Goal: Task Accomplishment & Management: Manage account settings

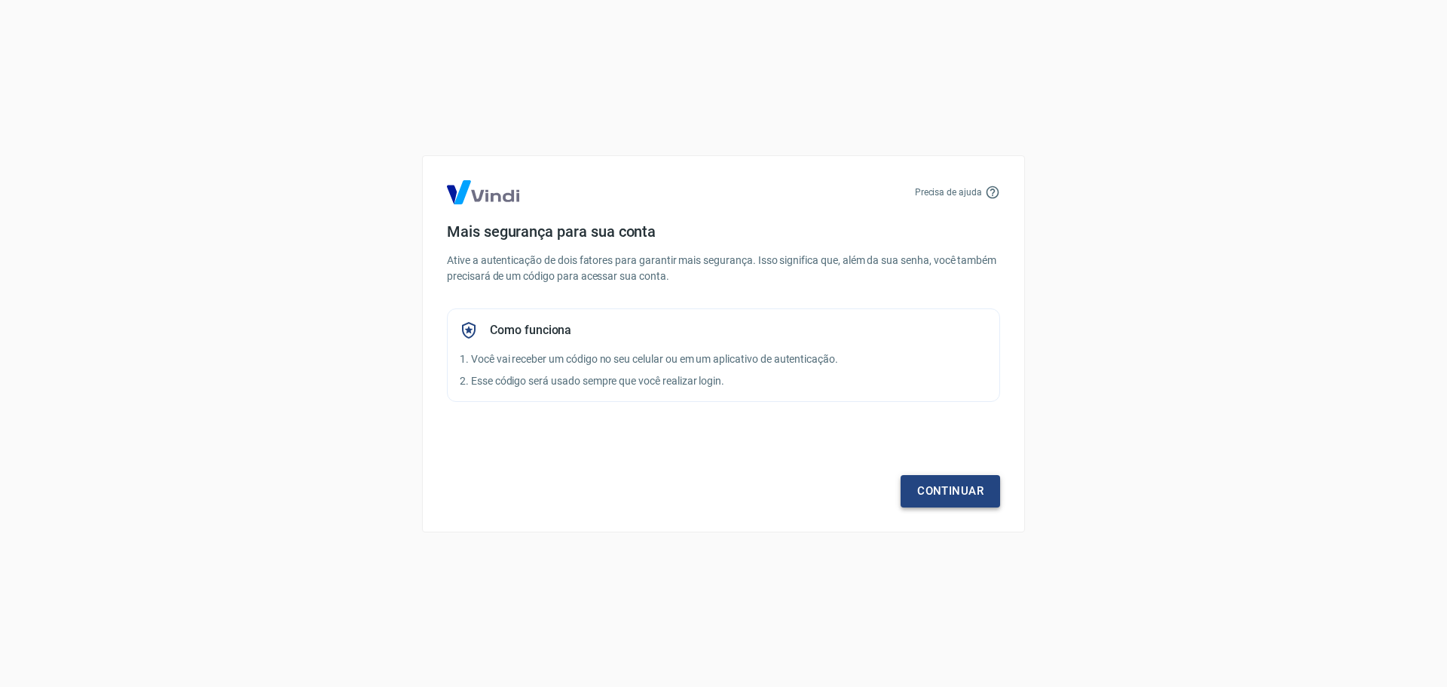
click at [942, 496] on link "Continuar" at bounding box center [951, 491] width 100 height 32
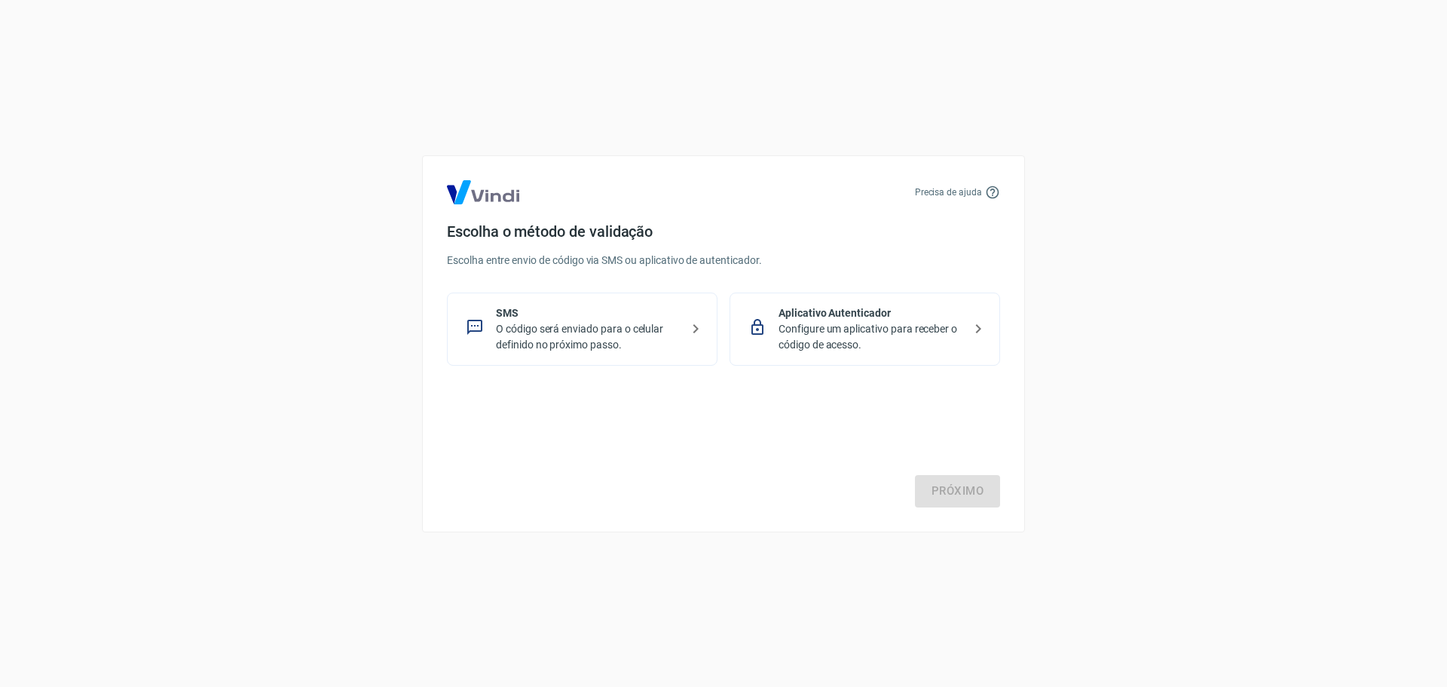
click at [932, 335] on p "Configure um aplicativo para receber o código de acesso." at bounding box center [871, 337] width 185 height 32
click at [960, 479] on link "Próximo" at bounding box center [957, 491] width 85 height 32
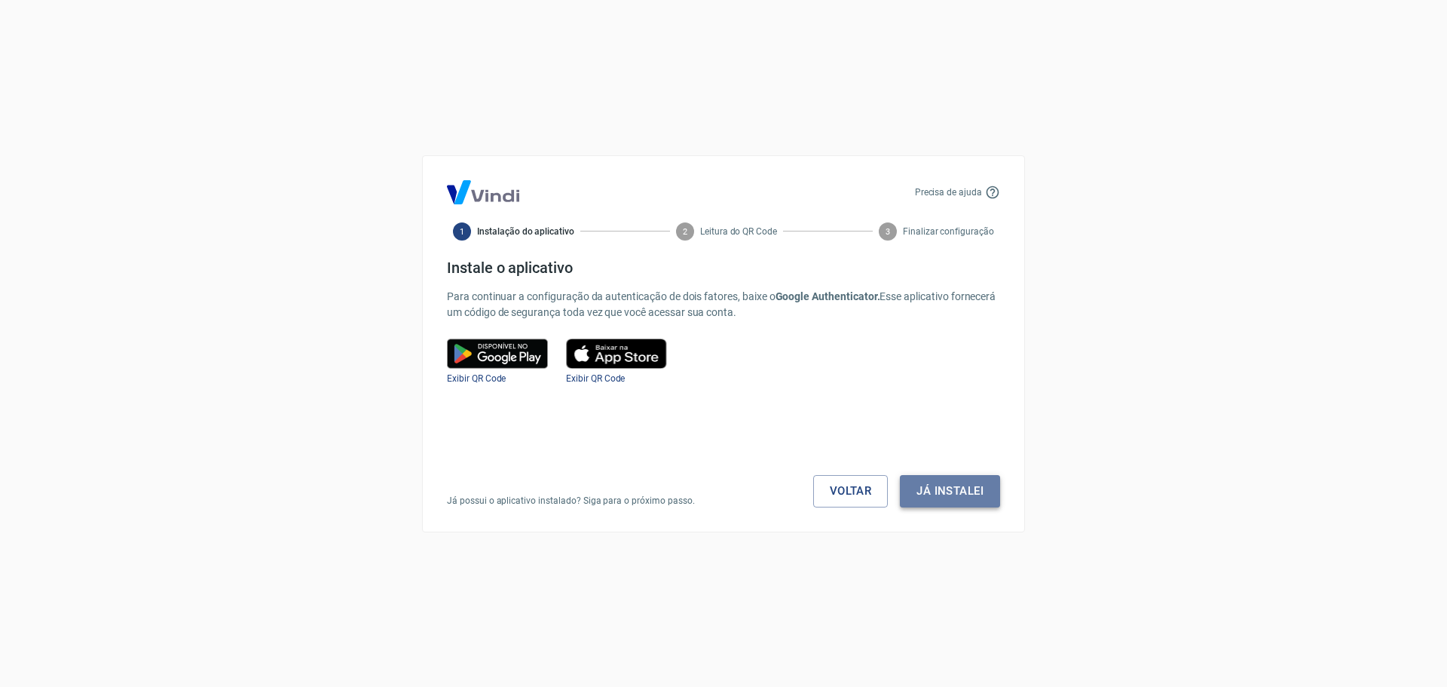
click at [926, 491] on button "Já instalei" at bounding box center [950, 491] width 100 height 32
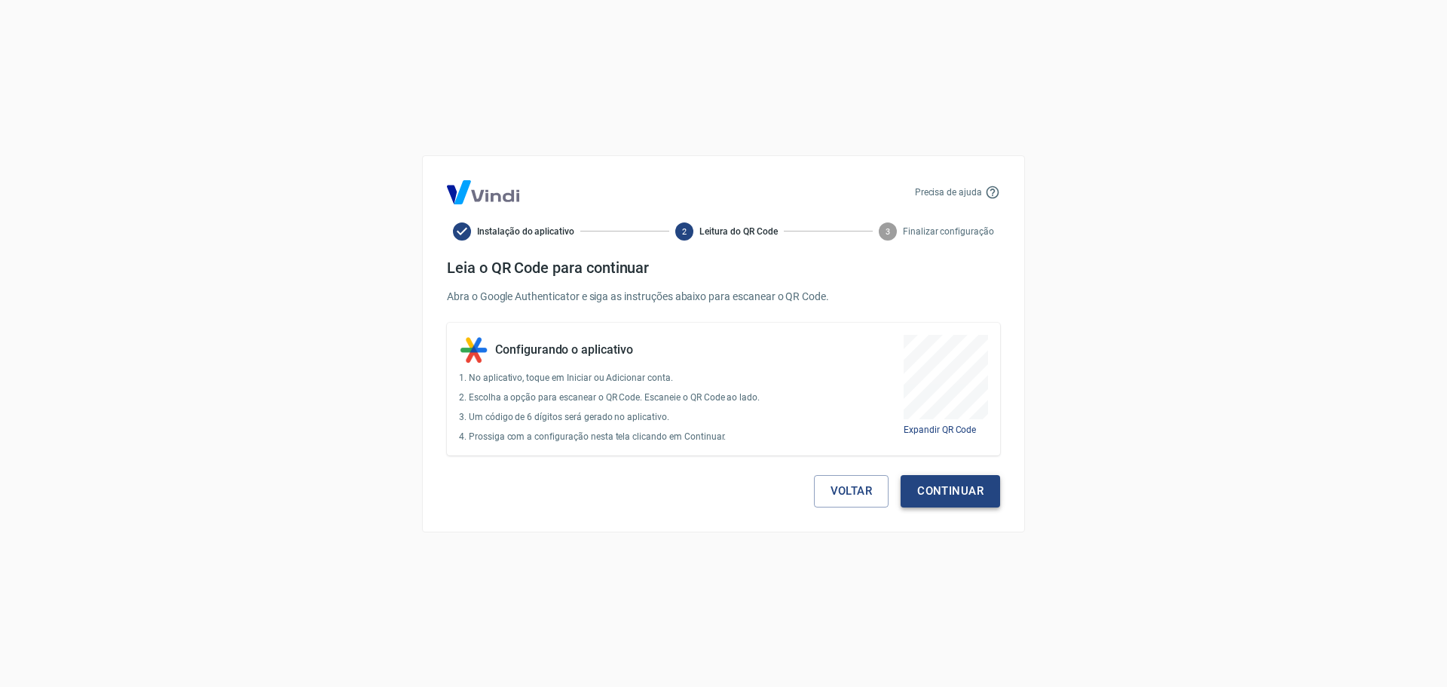
click at [926, 491] on button "Continuar" at bounding box center [951, 491] width 100 height 32
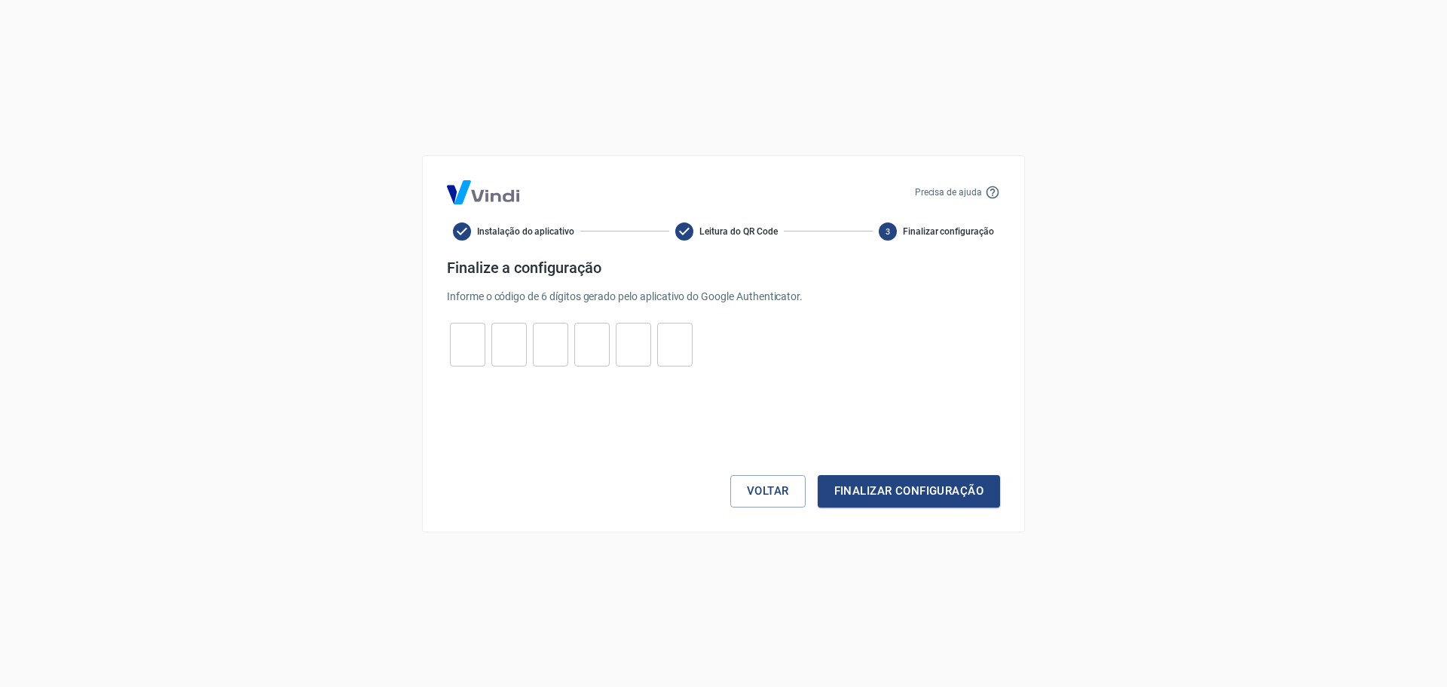
click at [470, 334] on input "tel" at bounding box center [467, 344] width 35 height 32
type input "1"
type input "2"
type input "8"
type input "9"
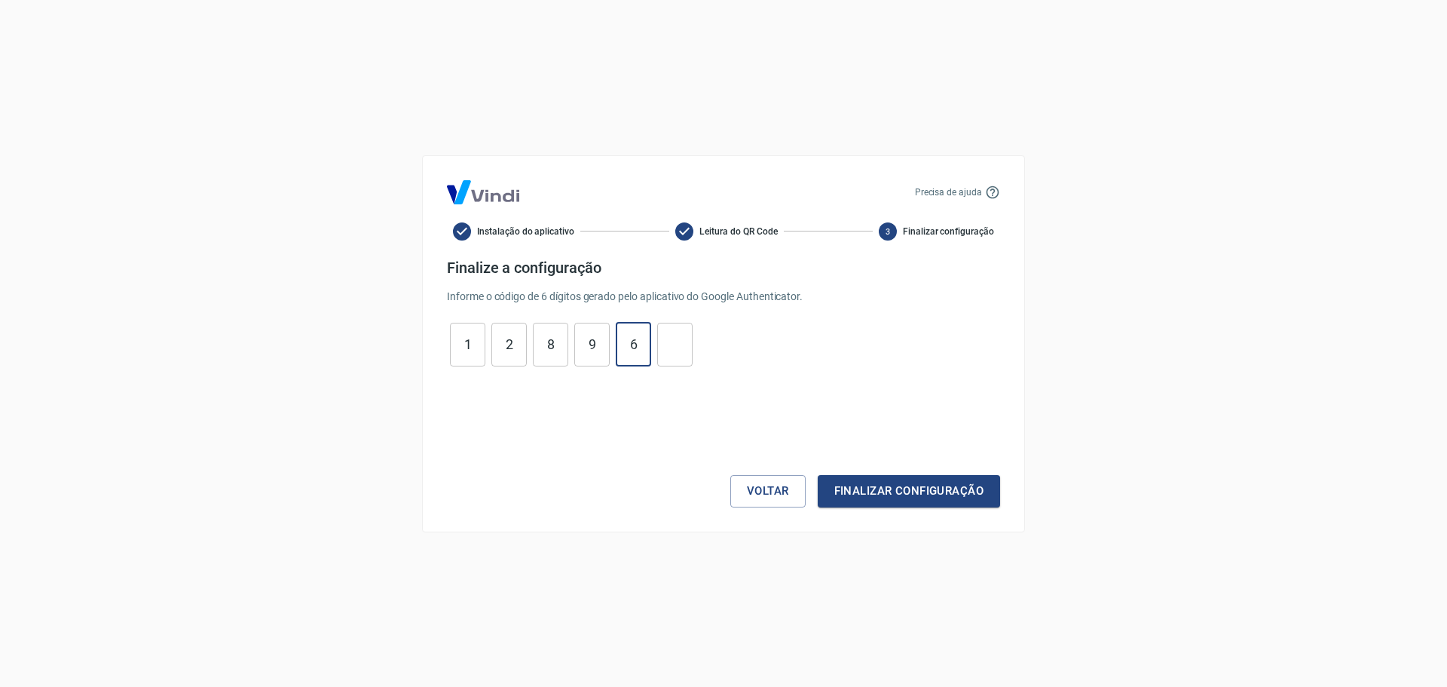
type input "6"
type input "1"
click at [890, 494] on button "Finalizar configuração" at bounding box center [909, 491] width 182 height 32
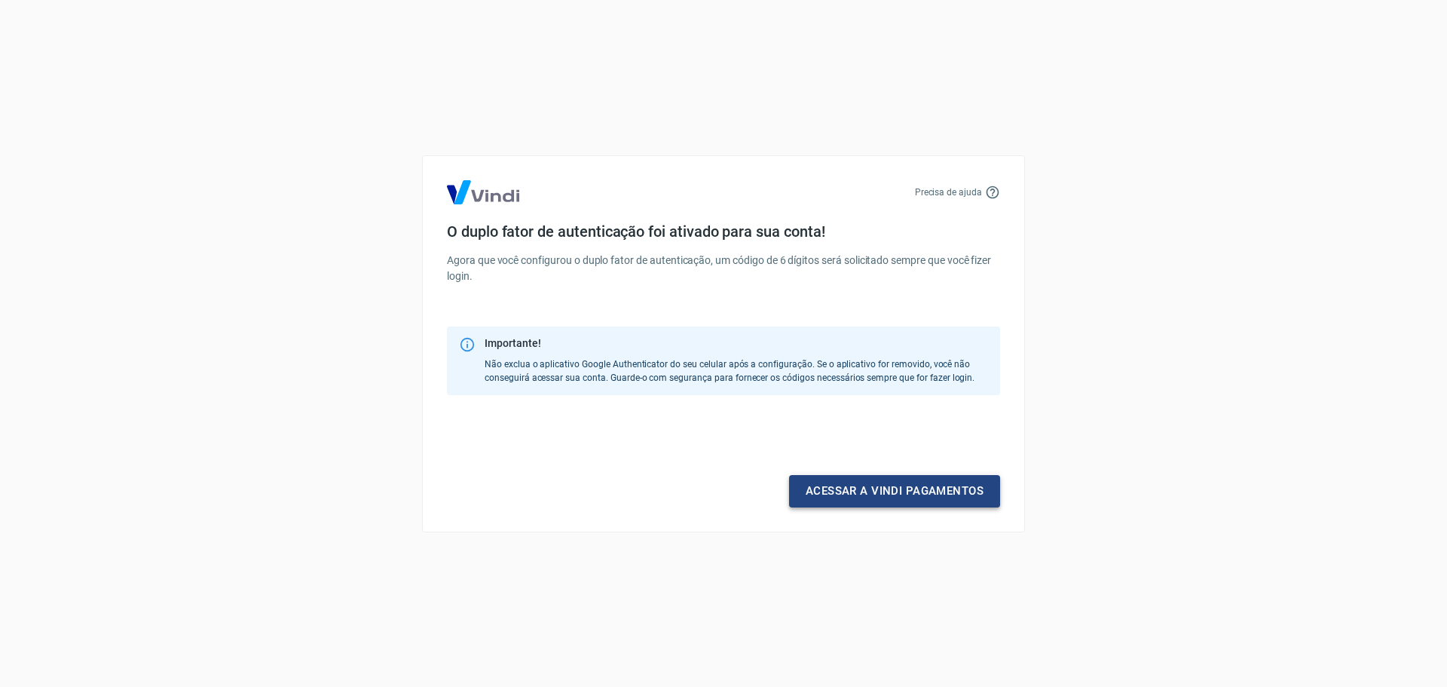
click at [899, 494] on link "Acessar a Vindi pagamentos" at bounding box center [894, 491] width 211 height 32
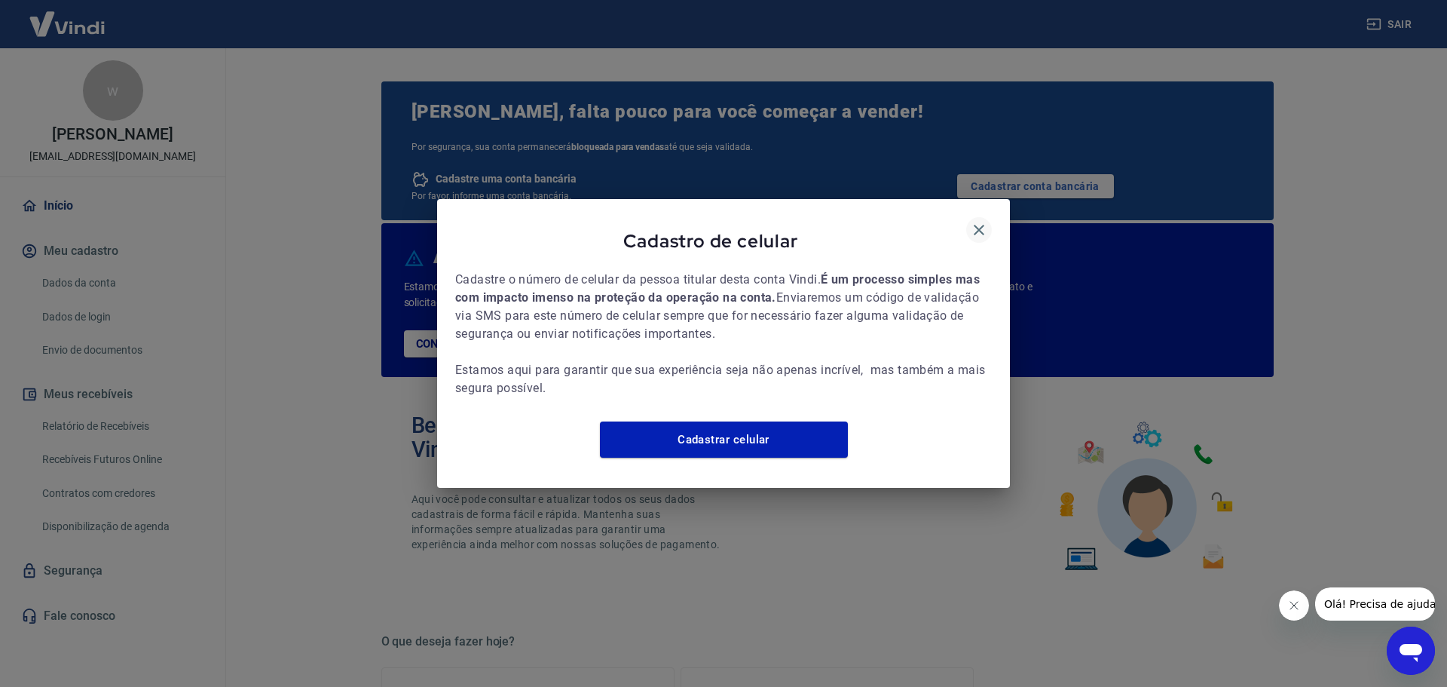
drag, startPoint x: 980, startPoint y: 207, endPoint x: 982, endPoint y: 218, distance: 11.5
click at [980, 207] on div "Cadastro de celular Cadastre o número de celular da pessoa titular desta conta …" at bounding box center [723, 343] width 573 height 289
click at [983, 225] on icon "button" at bounding box center [979, 230] width 11 height 11
